Goal: Navigation & Orientation: Find specific page/section

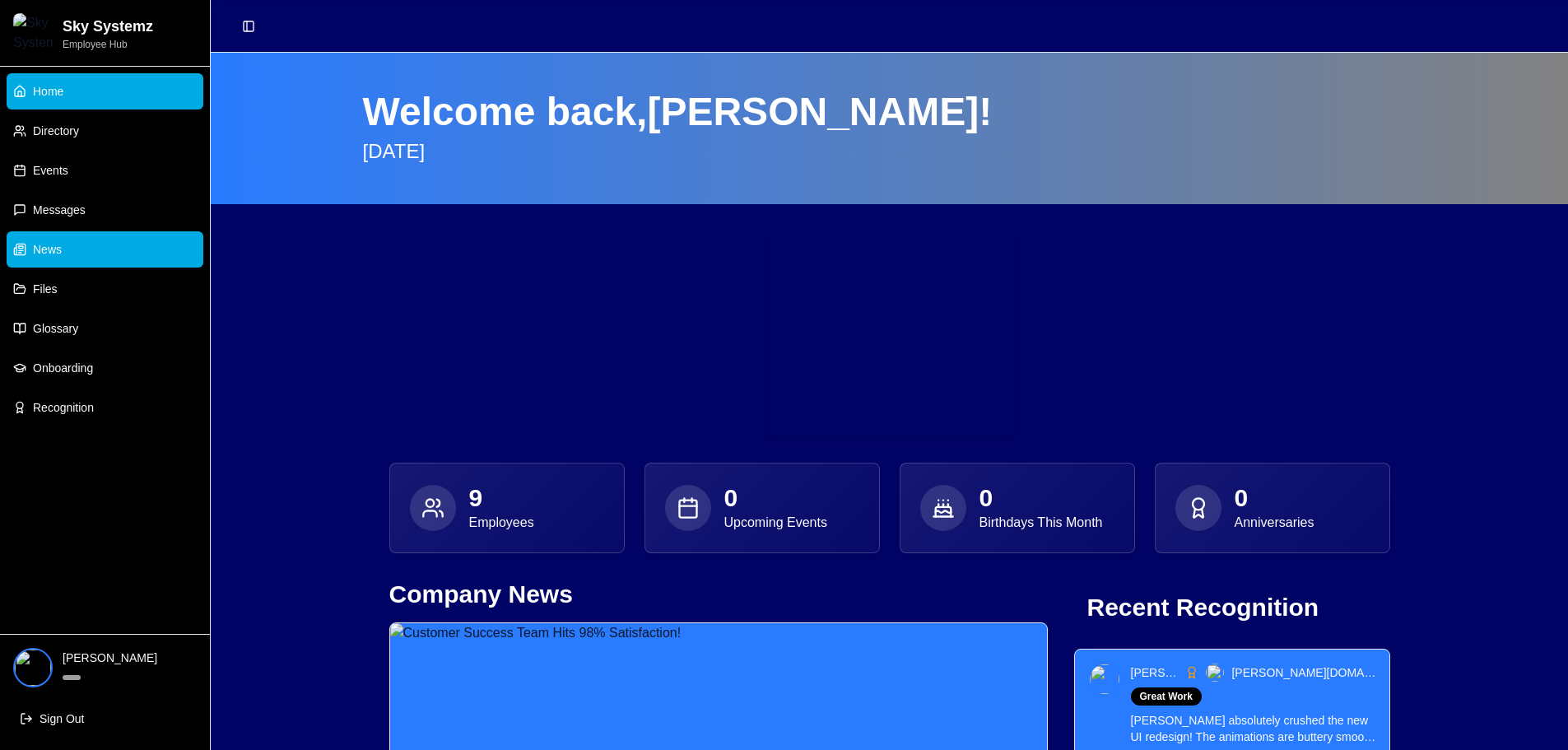
click at [68, 259] on link "News" at bounding box center [105, 249] width 197 height 36
